Goal: Information Seeking & Learning: Learn about a topic

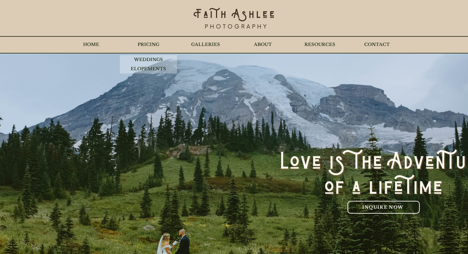
click at [156, 42] on p "PRICING" at bounding box center [148, 44] width 28 height 16
click at [141, 65] on p "ELOPEMENTS" at bounding box center [149, 68] width 42 height 9
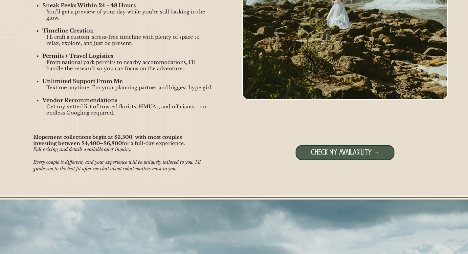
scroll to position [690, 0]
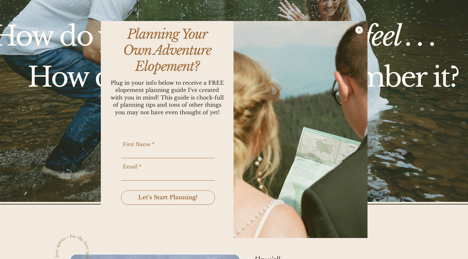
click at [357, 29] on icon "Back to site" at bounding box center [360, 30] width 8 height 8
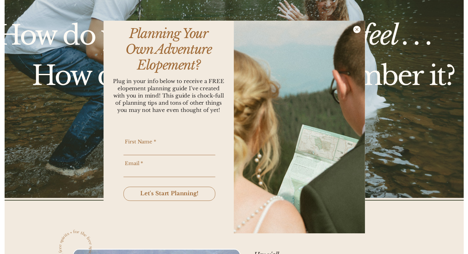
scroll to position [1085, 0]
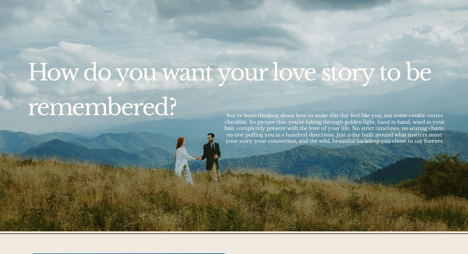
scroll to position [920, 0]
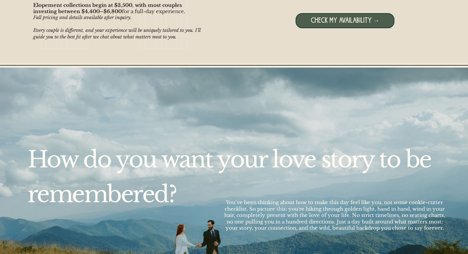
click at [344, 20] on span "CHECK MY AVAILABILITY →" at bounding box center [345, 21] width 69 height 8
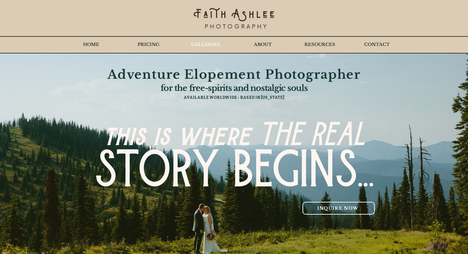
scroll to position [0, 0]
click at [205, 43] on p "GALLERIES" at bounding box center [205, 44] width 35 height 16
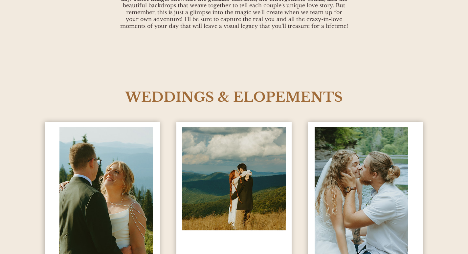
scroll to position [296, 0]
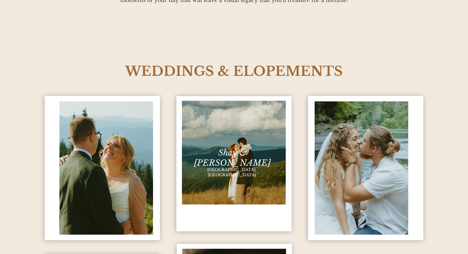
click at [221, 153] on span "Shay & [PERSON_NAME]" at bounding box center [232, 158] width 77 height 20
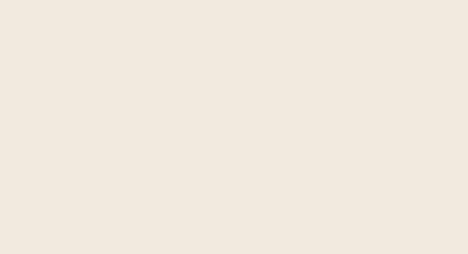
scroll to position [4832, 0]
